Goal: Check status: Check status

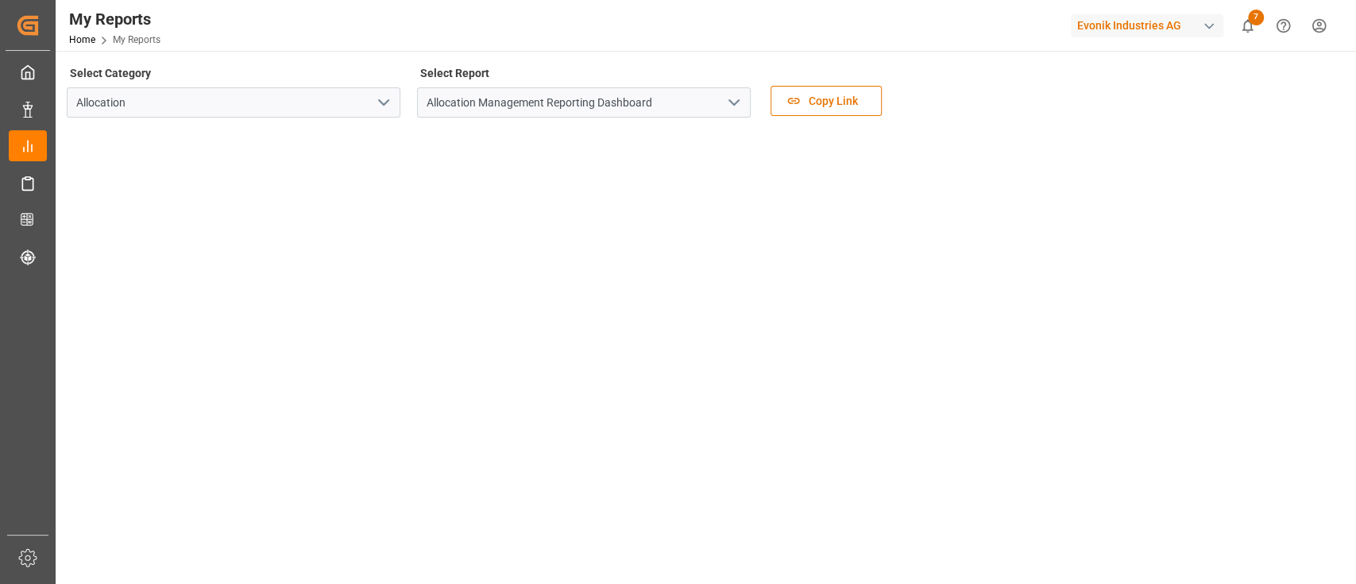
scroll to position [127, 0]
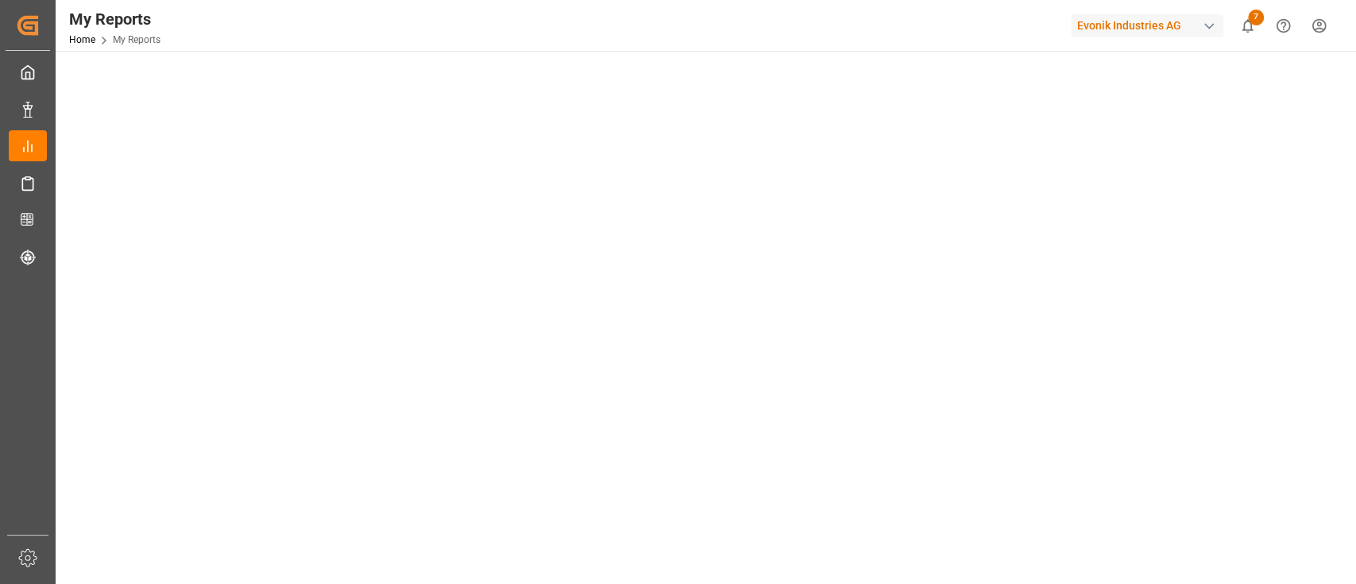
click at [510, 17] on div "My Reports Home My Reports Evonik Industries AG 7 Notifications Only show unrea…" at bounding box center [700, 25] width 1312 height 51
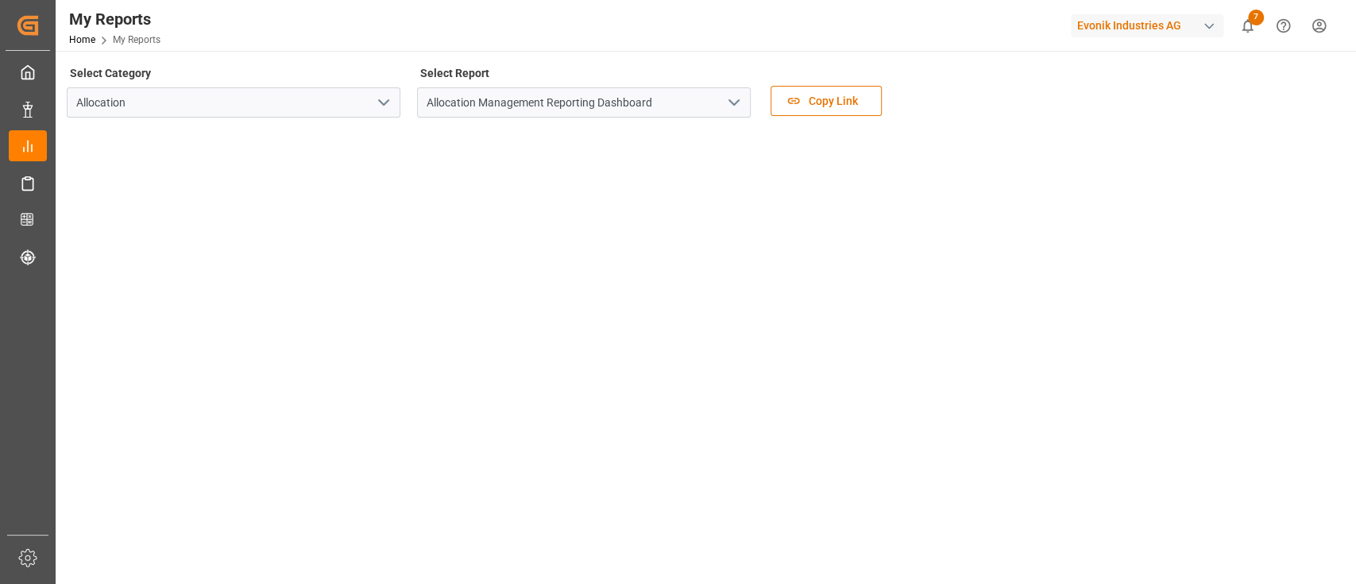
scroll to position [164, 0]
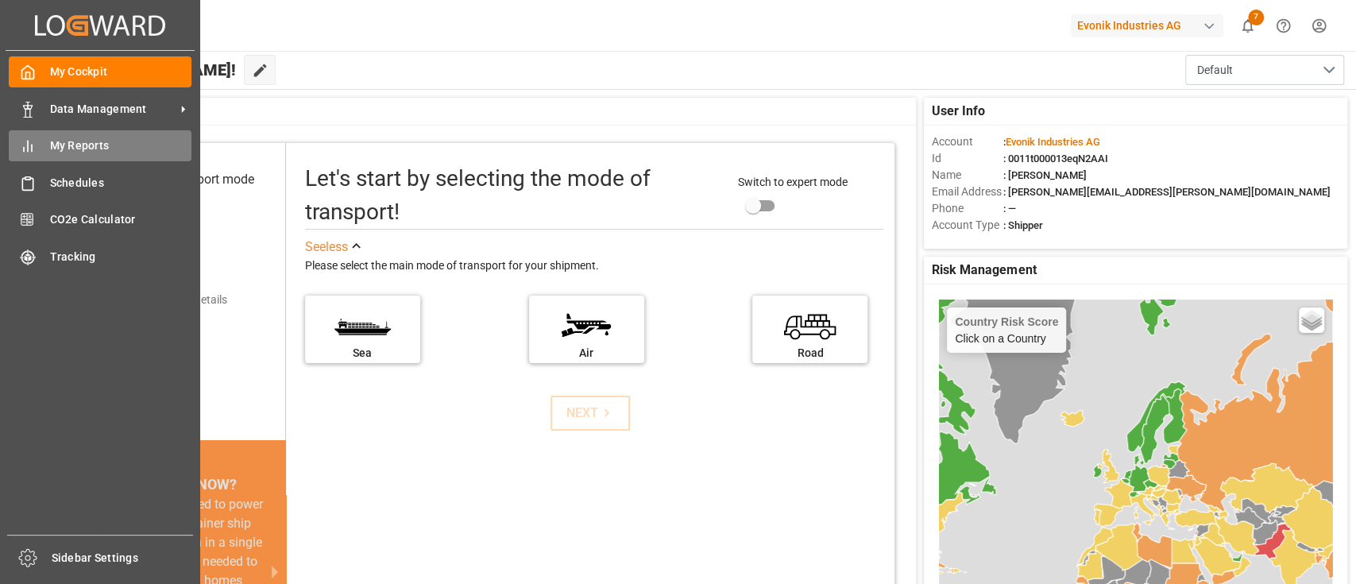
click at [28, 149] on line at bounding box center [28, 146] width 0 height 10
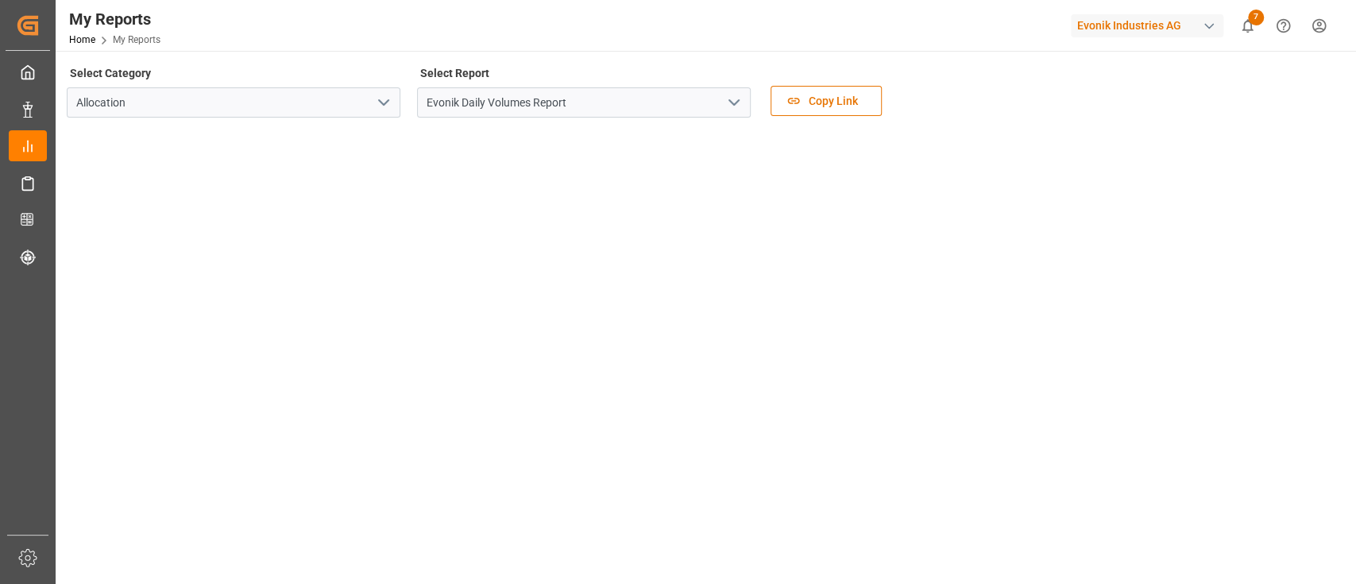
click at [741, 100] on icon "open menu" at bounding box center [734, 102] width 19 height 19
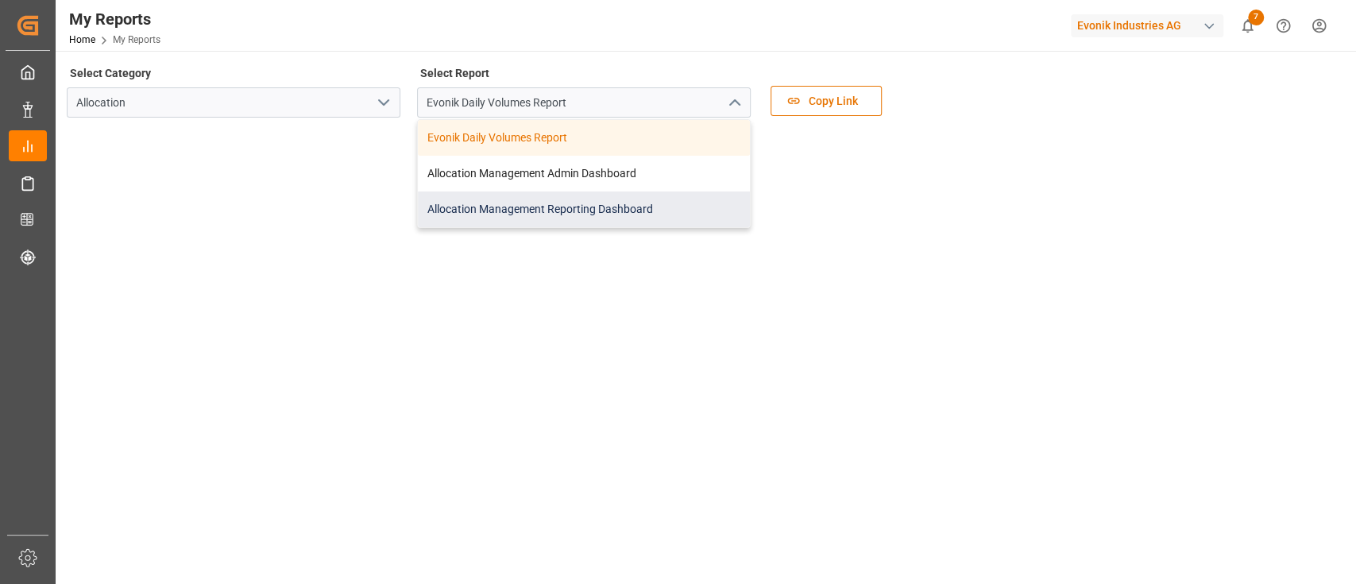
click at [553, 207] on div "Allocation Management Reporting Dashboard" at bounding box center [584, 209] width 332 height 36
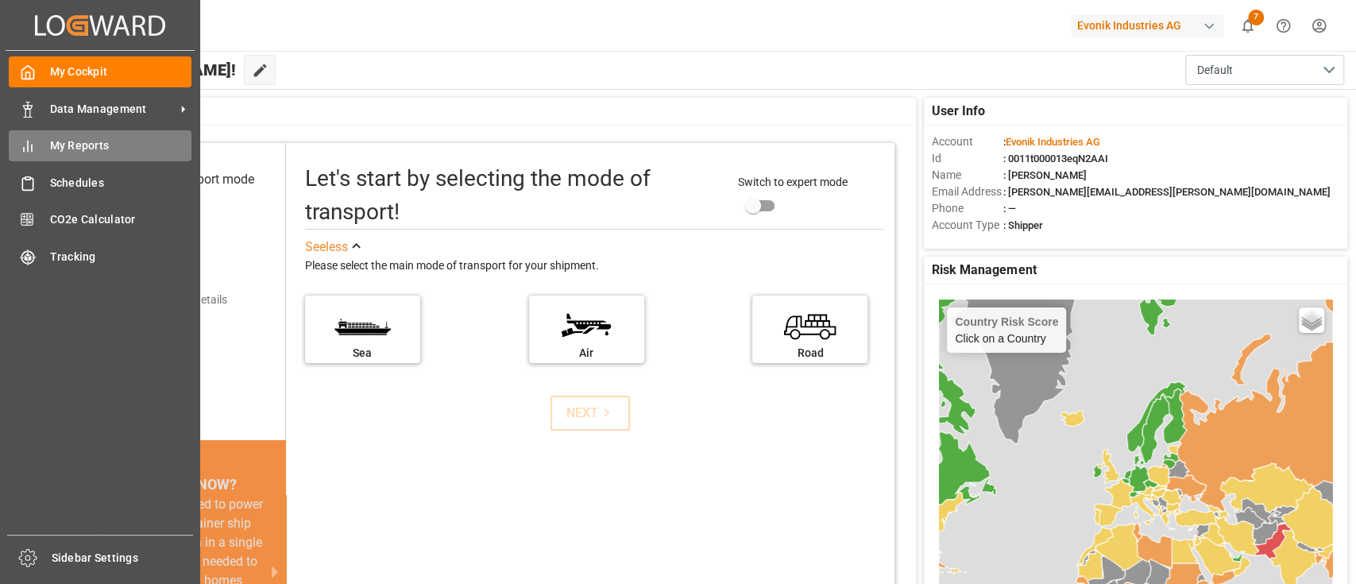
click at [81, 152] on span "My Reports" at bounding box center [121, 145] width 142 height 17
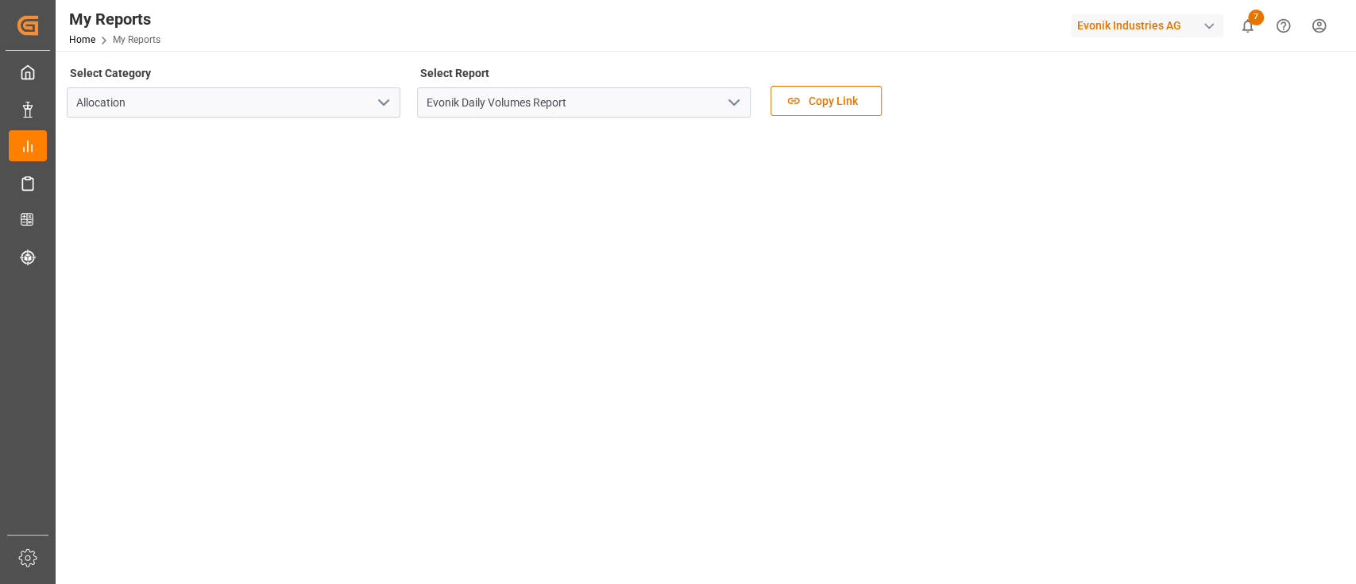
click at [732, 109] on icon "open menu" at bounding box center [734, 102] width 19 height 19
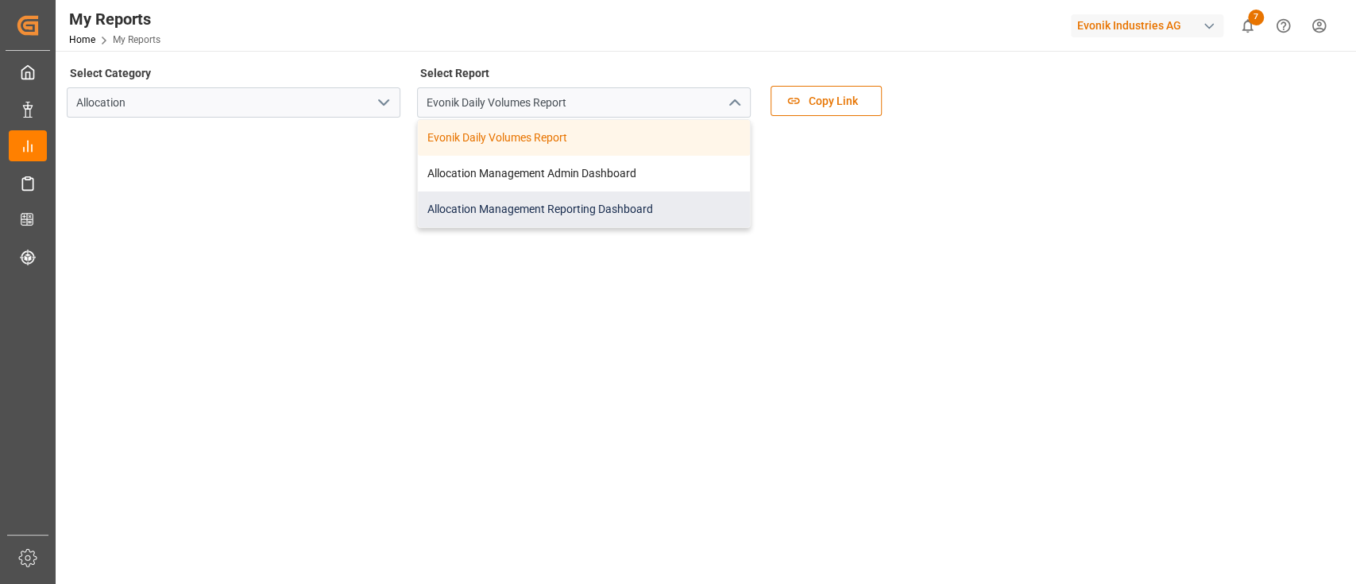
click at [556, 215] on div "Allocation Management Reporting Dashboard" at bounding box center [584, 209] width 332 height 36
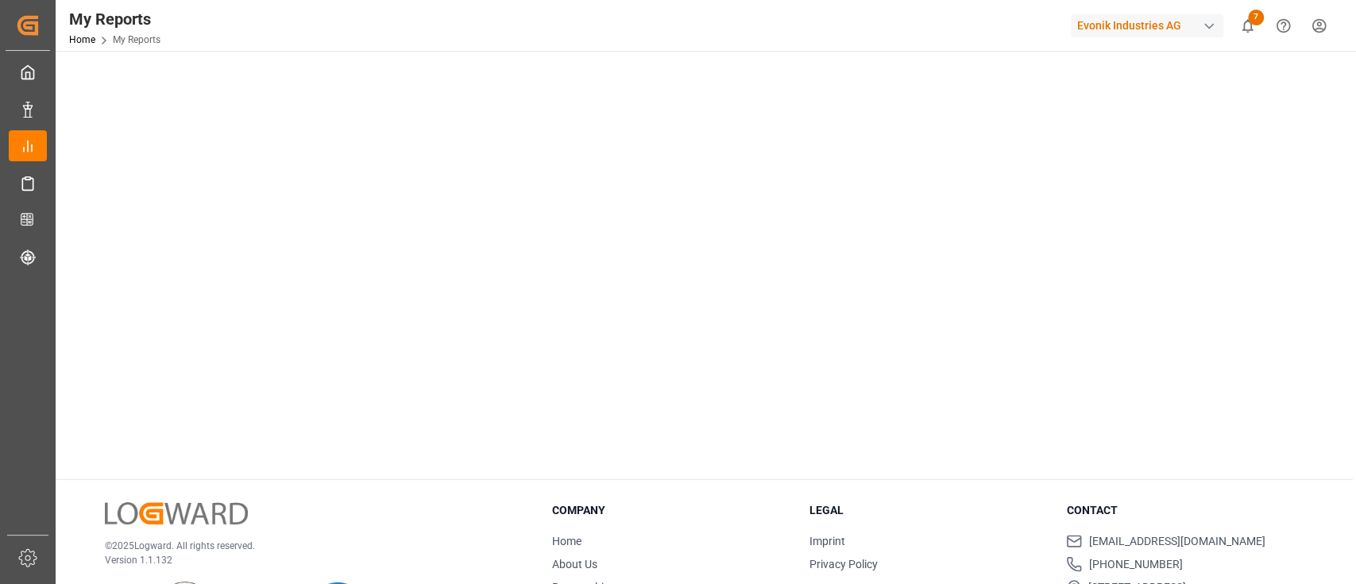
scroll to position [375, 0]
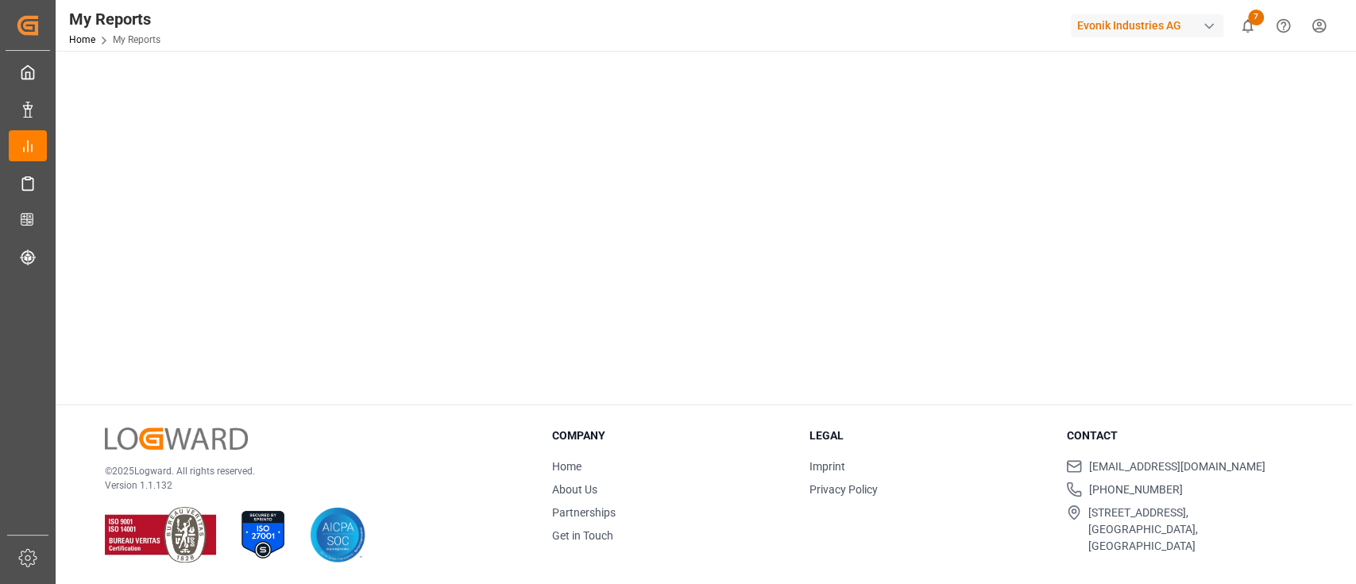
click at [130, 412] on div "© 2025 Logward. All rights reserved. Version 1.1.132 Company Home About Us Part…" at bounding box center [705, 495] width 1298 height 180
click at [62, 300] on main "Select Category Allocation Select Report Allocation Management Reporting Dashbo…" at bounding box center [705, 40] width 1298 height 706
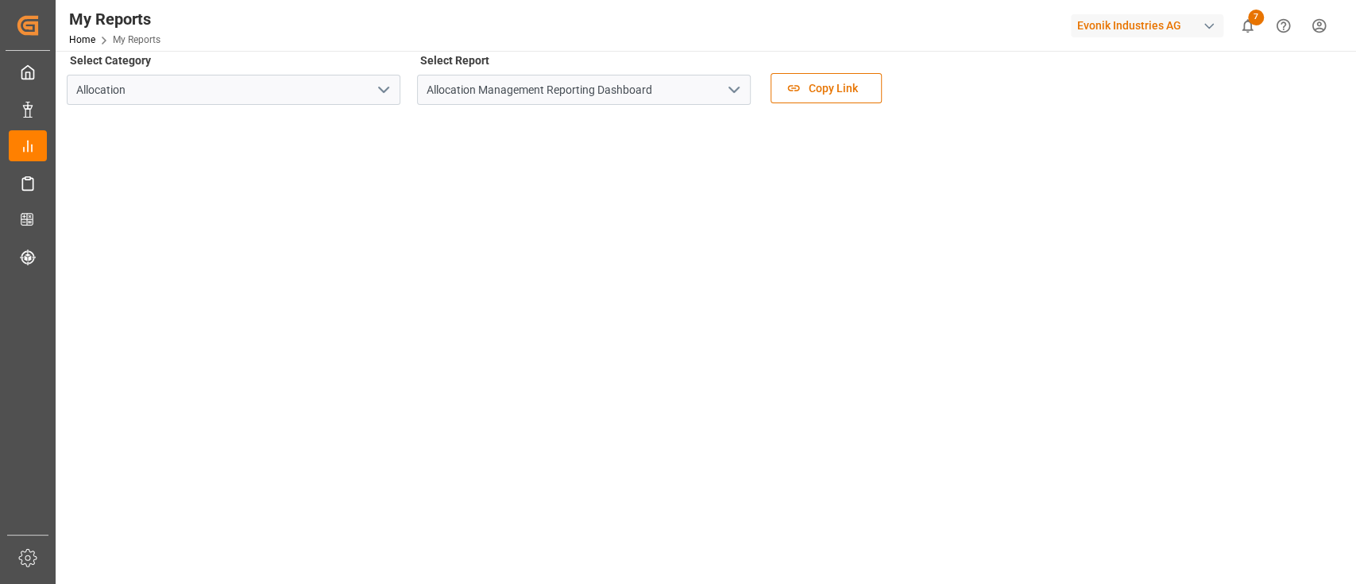
scroll to position [0, 0]
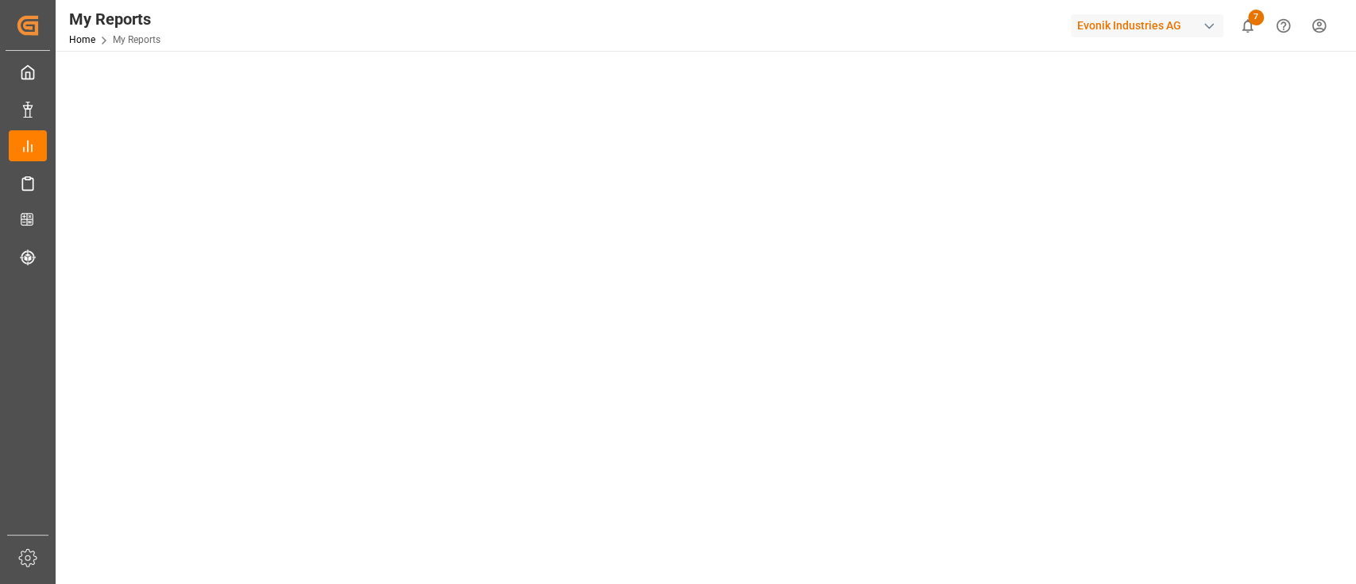
scroll to position [211, 0]
